Goal: Navigation & Orientation: Find specific page/section

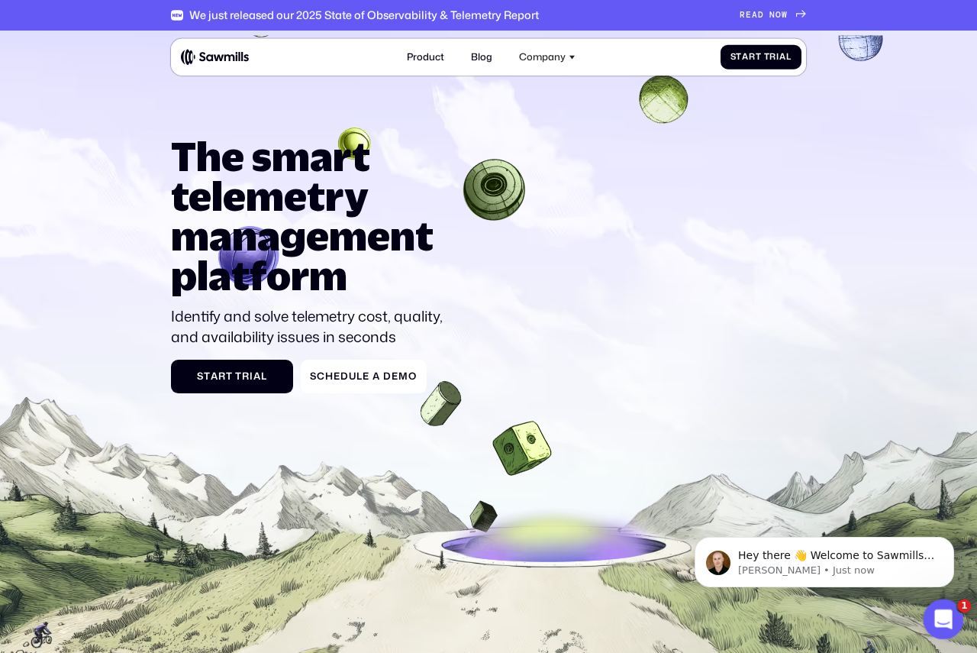
click at [931, 615] on icon "Open Intercom Messenger" at bounding box center [941, 617] width 25 height 25
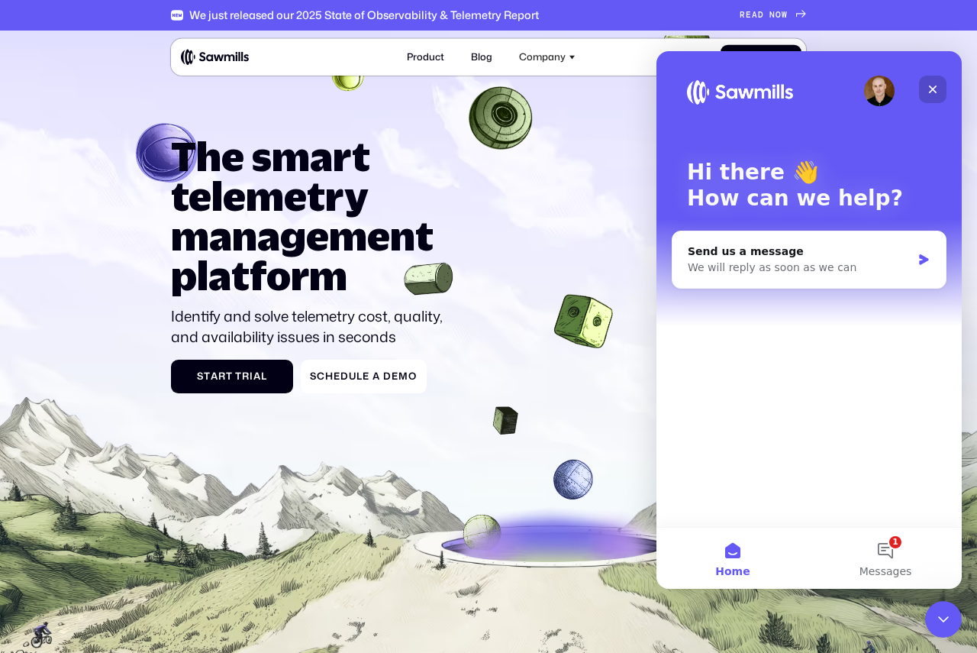
click at [931, 84] on icon "Close" at bounding box center [933, 89] width 12 height 12
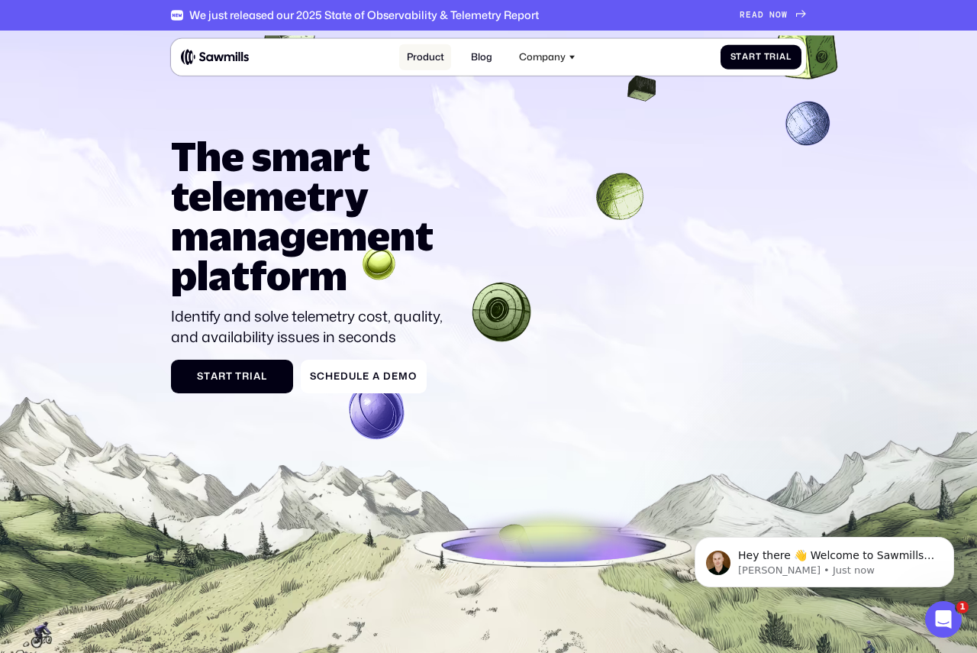
click at [420, 58] on link "Product" at bounding box center [425, 57] width 52 height 27
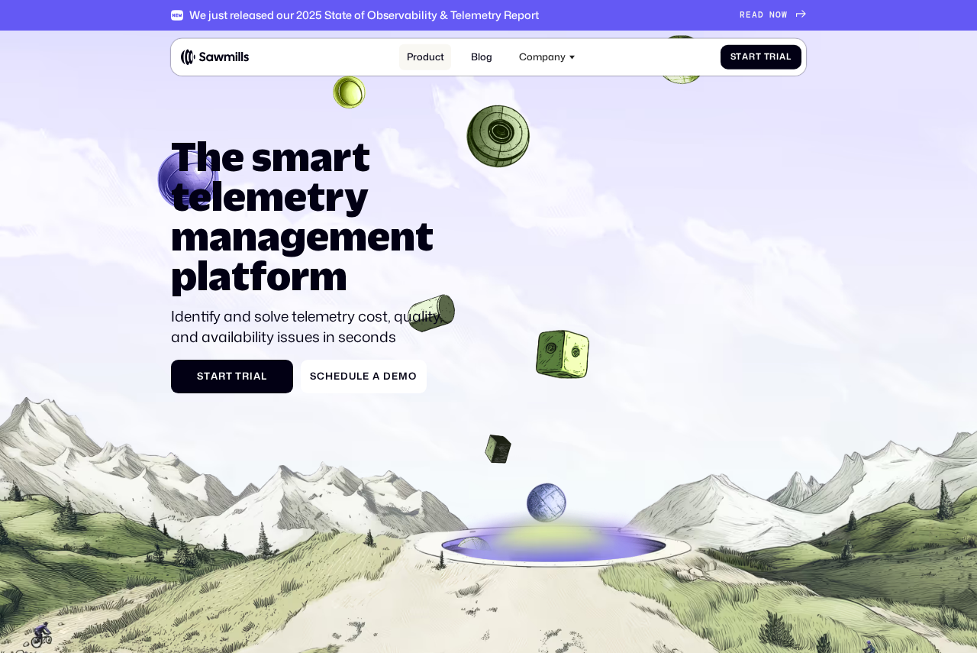
click at [430, 55] on link "Product" at bounding box center [425, 57] width 52 height 27
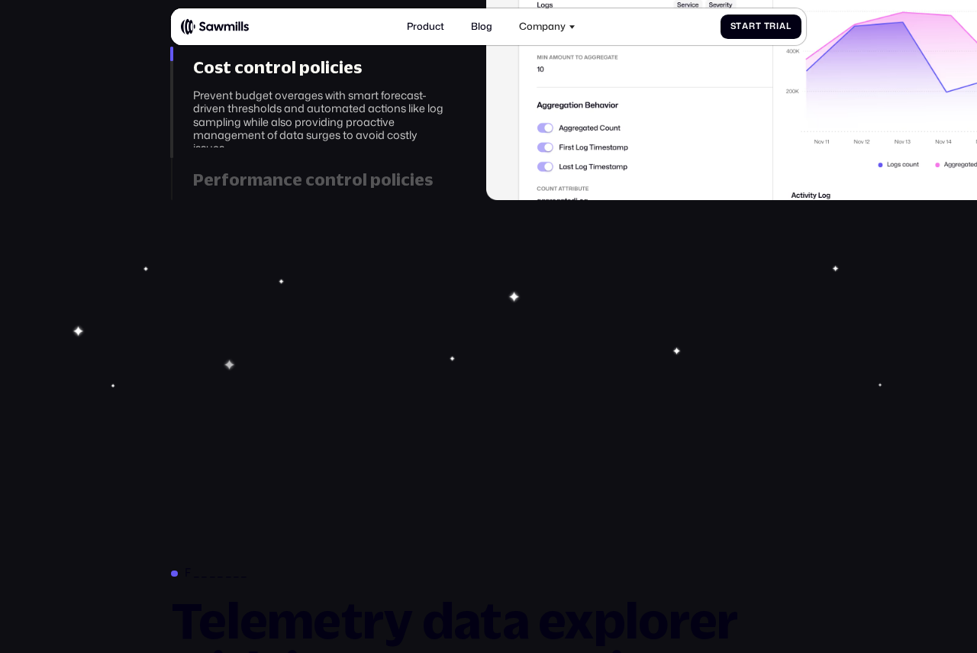
scroll to position [2304, 0]
